Goal: Find specific page/section: Find specific page/section

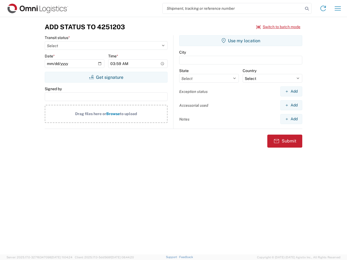
click at [233, 8] on input "search" at bounding box center [233, 8] width 140 height 10
click at [307, 9] on icon at bounding box center [307, 9] width 8 height 8
click at [323, 8] on icon at bounding box center [323, 8] width 9 height 9
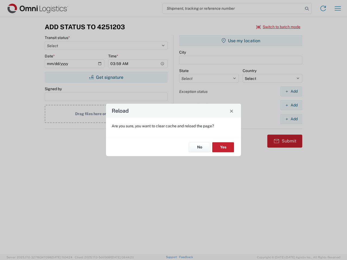
click at [338, 8] on div "Reload Are you sure, you want to clear cache and reload the page? No Yes" at bounding box center [173, 130] width 347 height 260
click at [278, 27] on div "Reload Are you sure, you want to clear cache and reload the page? No Yes" at bounding box center [173, 130] width 347 height 260
click at [106, 77] on div "Reload Are you sure, you want to clear cache and reload the page? No Yes" at bounding box center [173, 130] width 347 height 260
click at [241, 41] on div "Reload Are you sure, you want to clear cache and reload the page? No Yes" at bounding box center [173, 130] width 347 height 260
click at [291, 91] on div "Reload Are you sure, you want to clear cache and reload the page? No Yes" at bounding box center [173, 130] width 347 height 260
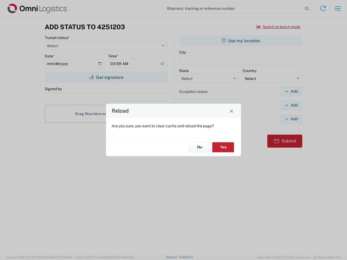
click at [291, 105] on div "Reload Are you sure, you want to clear cache and reload the page? No Yes" at bounding box center [173, 130] width 347 height 260
click at [291, 119] on div "Reload Are you sure, you want to clear cache and reload the page? No Yes" at bounding box center [173, 130] width 347 height 260
